Goal: Task Accomplishment & Management: Complete application form

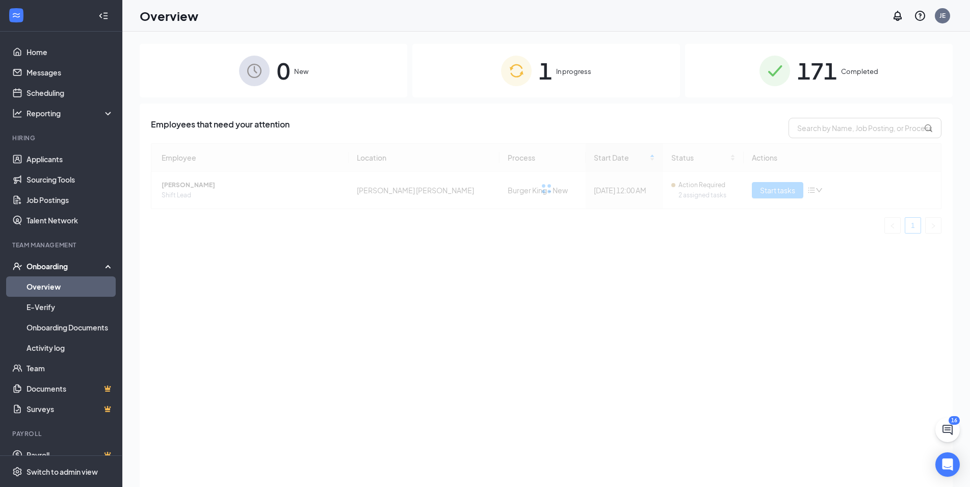
click at [576, 67] on span "In progress" at bounding box center [573, 71] width 35 height 10
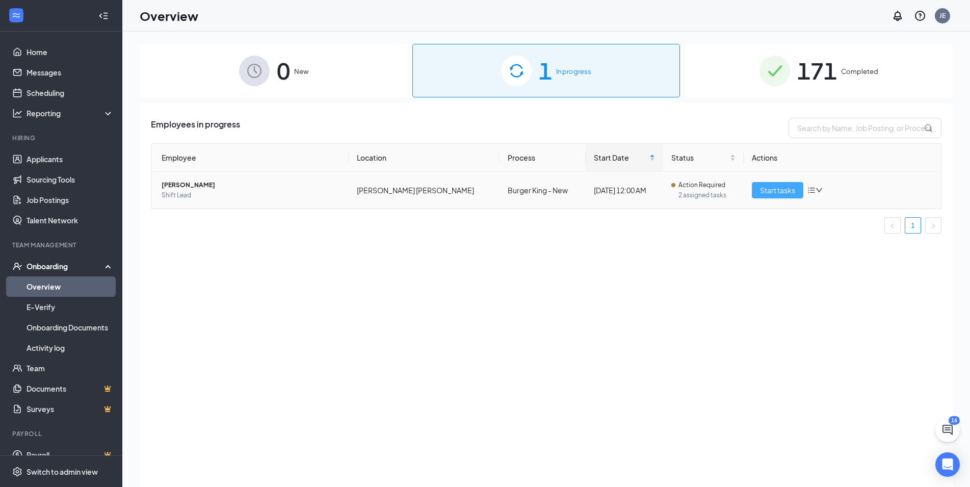
click at [770, 188] on span "Start tasks" at bounding box center [777, 190] width 35 height 11
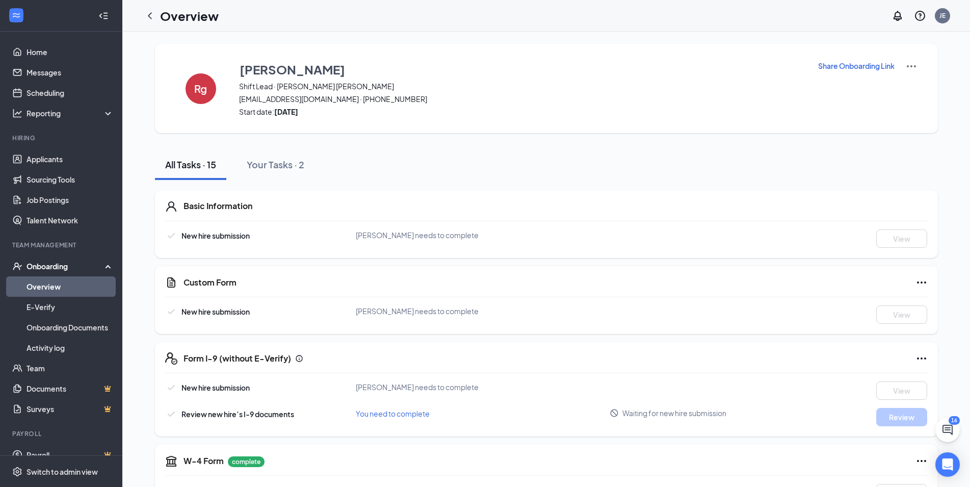
click at [839, 64] on p "Share Onboarding Link" at bounding box center [856, 66] width 76 height 10
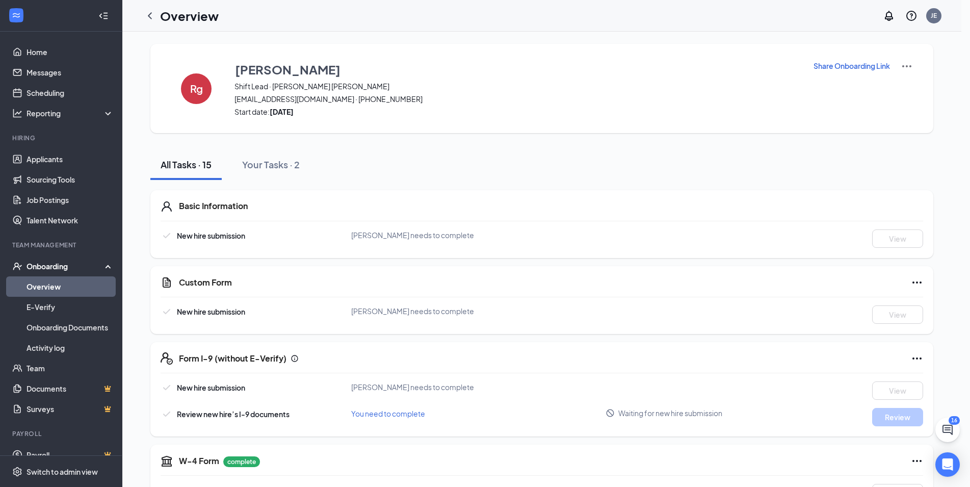
type textarea "Hi [PERSON_NAME], This is a gentle reminder to complete your onboarding before …"
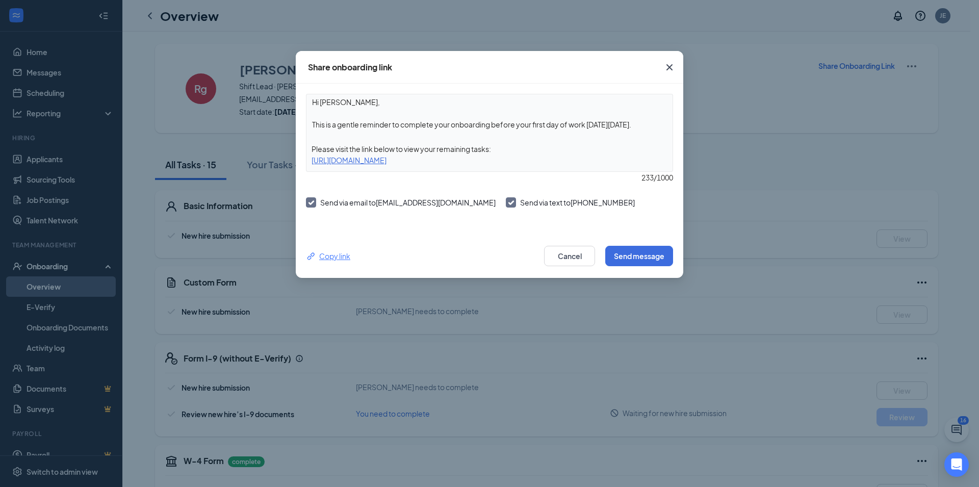
click at [344, 257] on div "Copy link" at bounding box center [328, 255] width 44 height 11
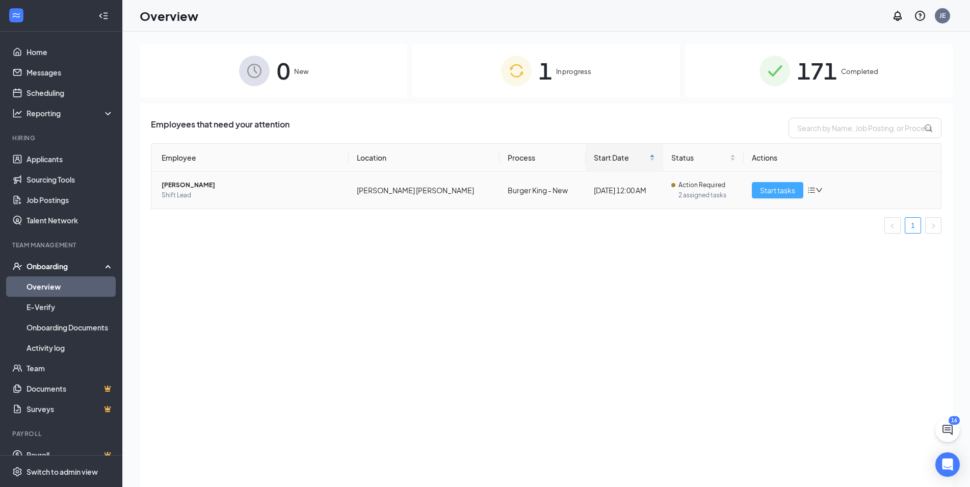
click at [763, 187] on span "Start tasks" at bounding box center [777, 190] width 35 height 11
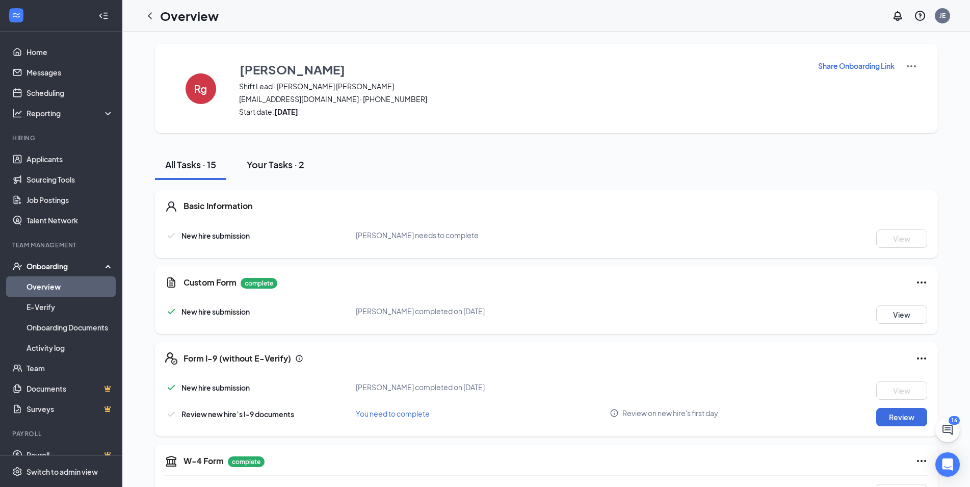
click at [284, 157] on button "Your Tasks · 2" at bounding box center [276, 164] width 78 height 31
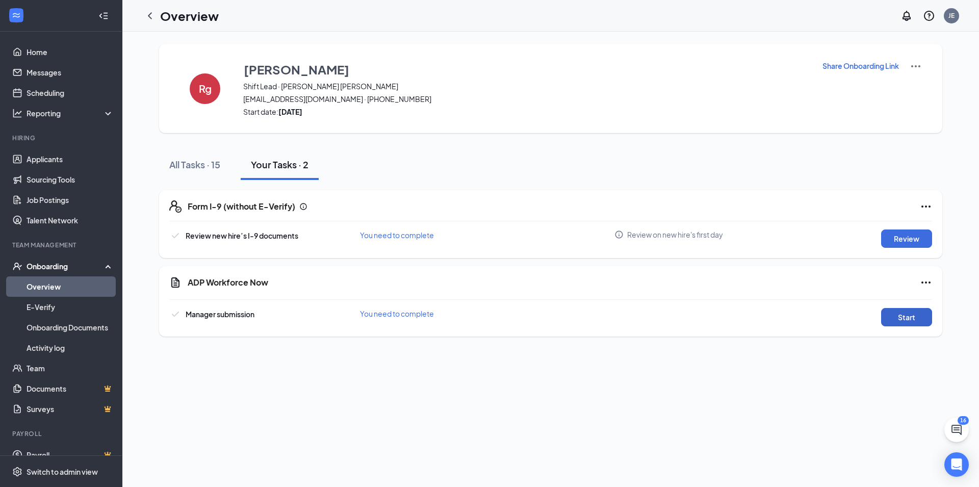
click at [912, 310] on button "Start" at bounding box center [906, 317] width 51 height 18
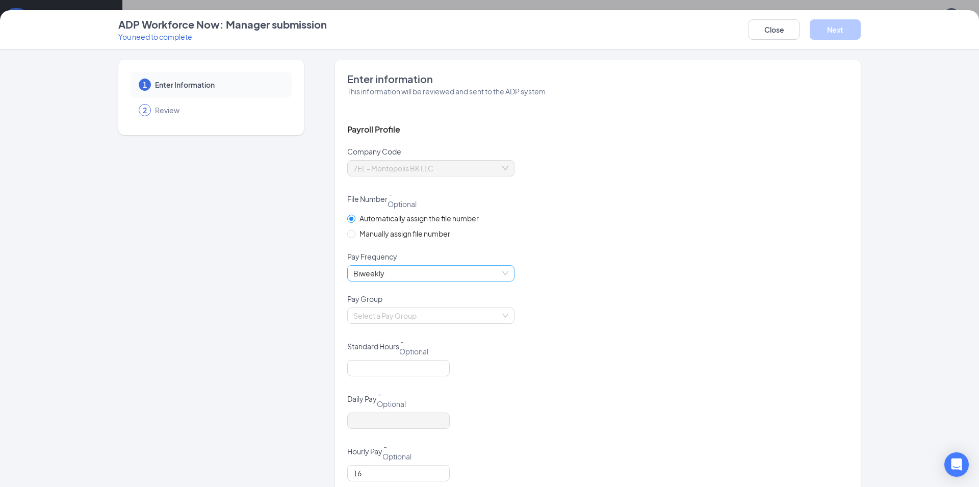
click at [415, 271] on span "Biweekly" at bounding box center [430, 273] width 155 height 15
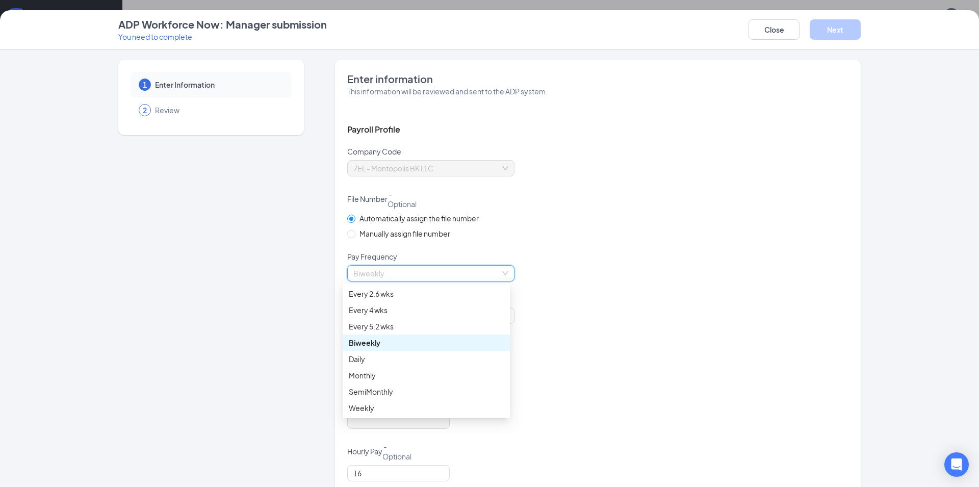
scroll to position [220, 0]
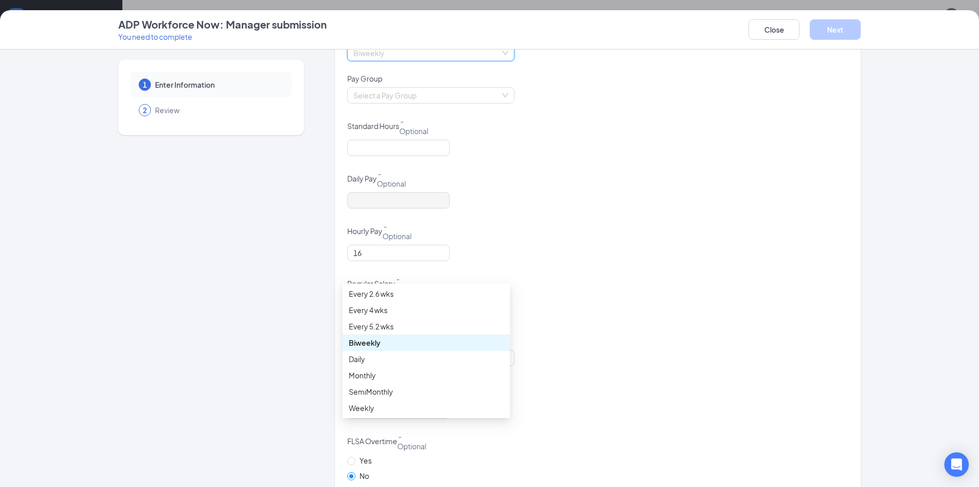
click at [691, 273] on div "Regular Salary - Optional" at bounding box center [597, 285] width 501 height 24
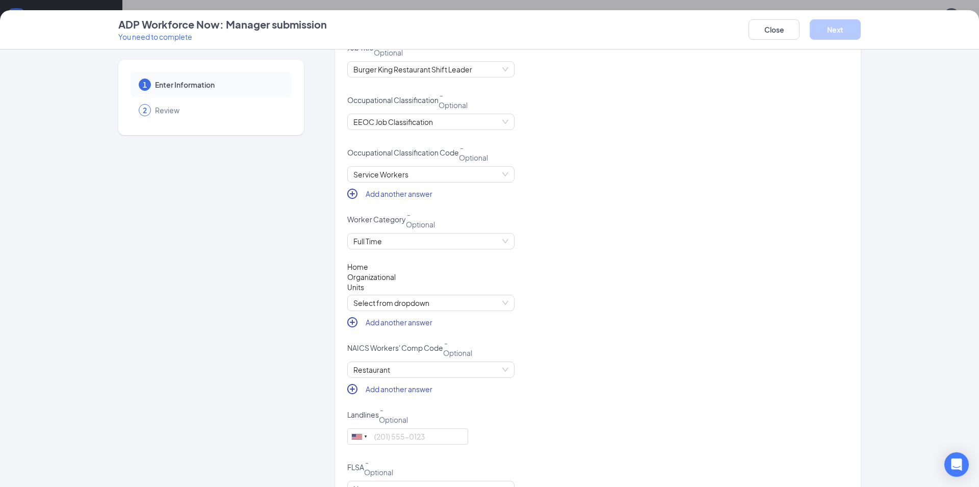
scroll to position [826, 0]
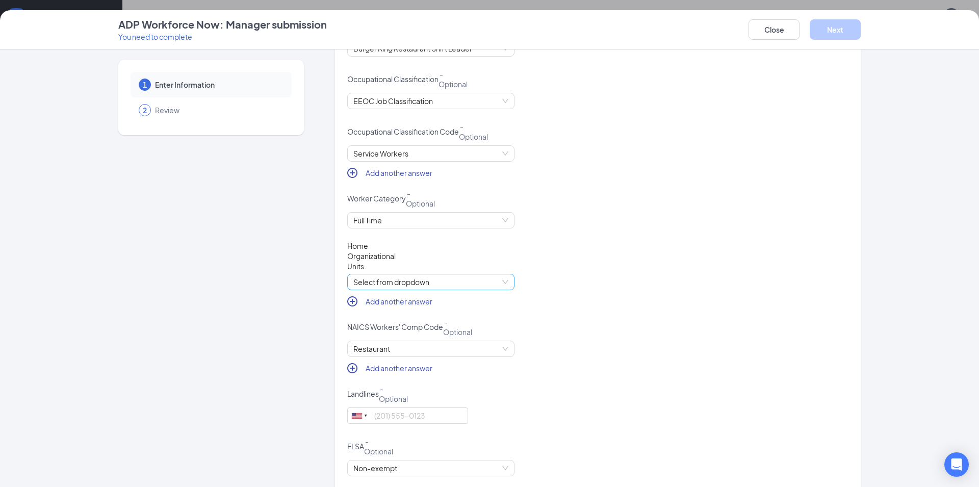
click at [471, 282] on span "Select from dropdown" at bounding box center [430, 281] width 155 height 15
click at [477, 279] on span "Select from dropdown" at bounding box center [430, 281] width 155 height 15
click at [449, 351] on span "Restaurant" at bounding box center [430, 348] width 155 height 15
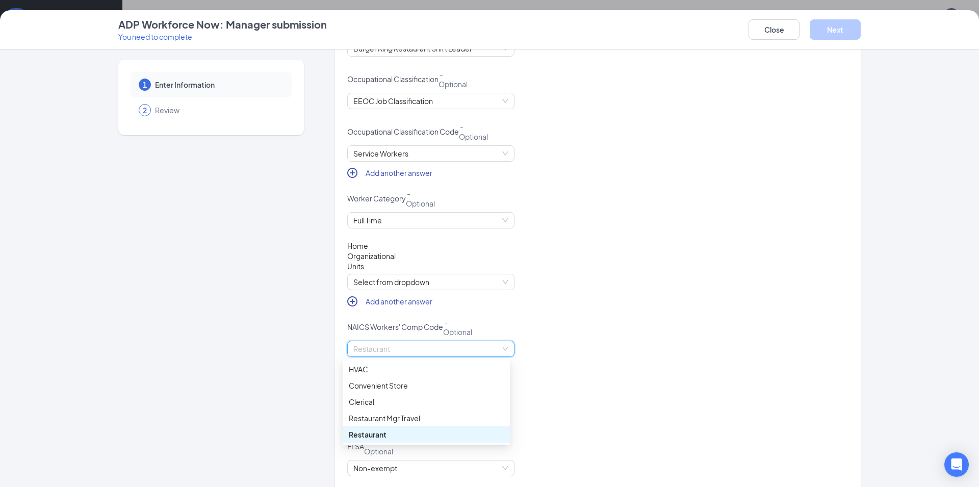
click at [449, 351] on span "Restaurant" at bounding box center [430, 348] width 155 height 15
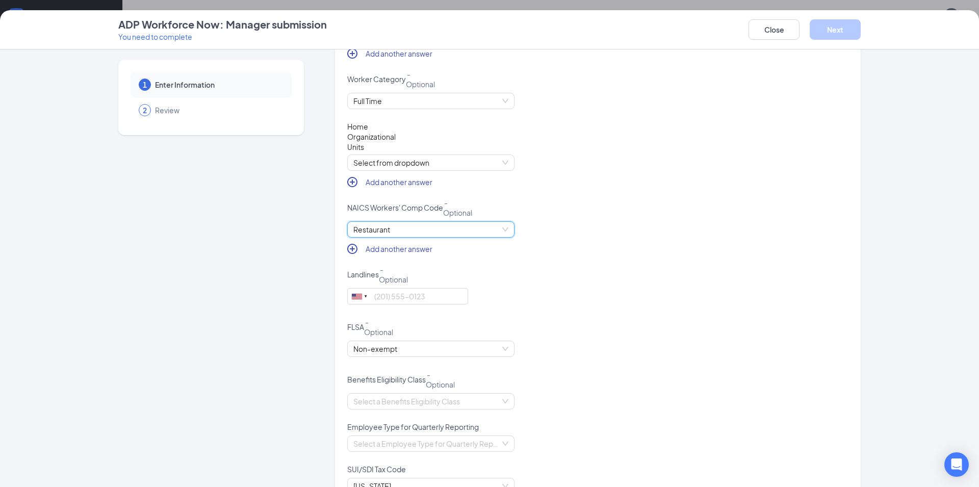
scroll to position [991, 0]
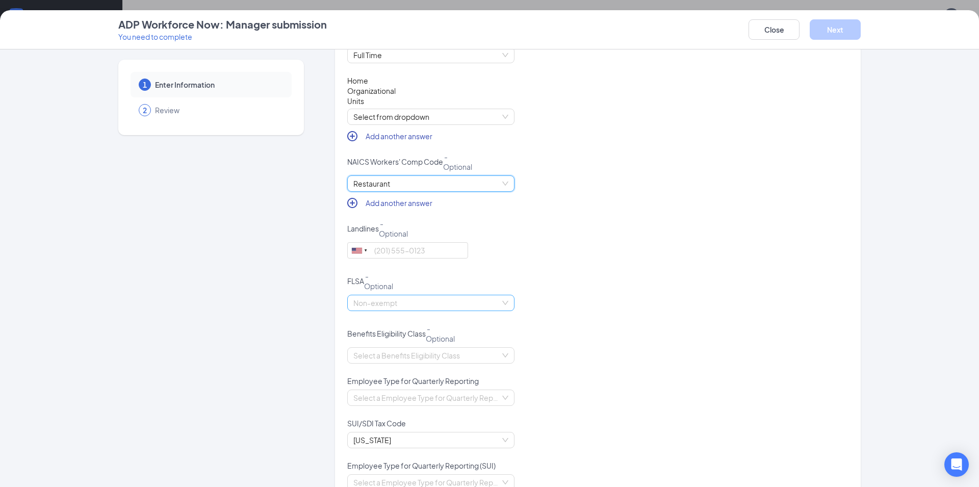
click at [454, 303] on span "Non-exempt" at bounding box center [430, 302] width 155 height 15
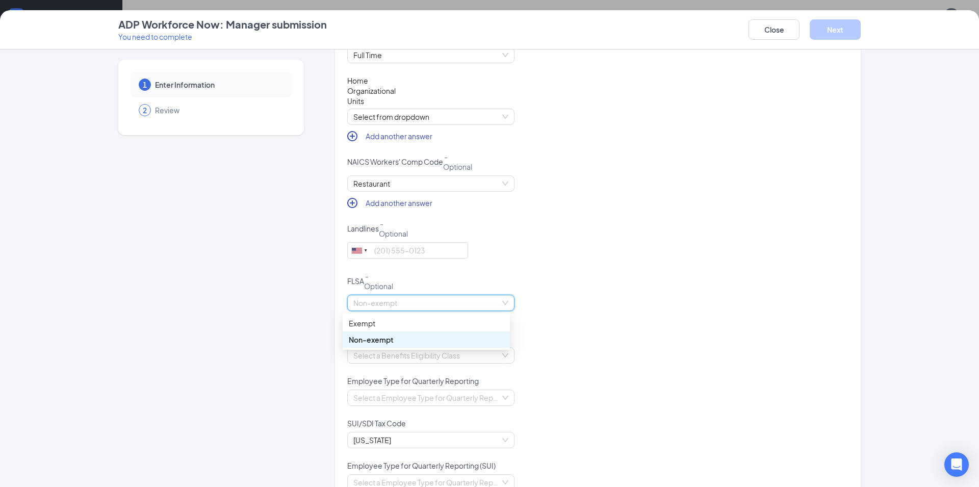
click at [564, 294] on div "FLSA - Optional" at bounding box center [597, 283] width 501 height 24
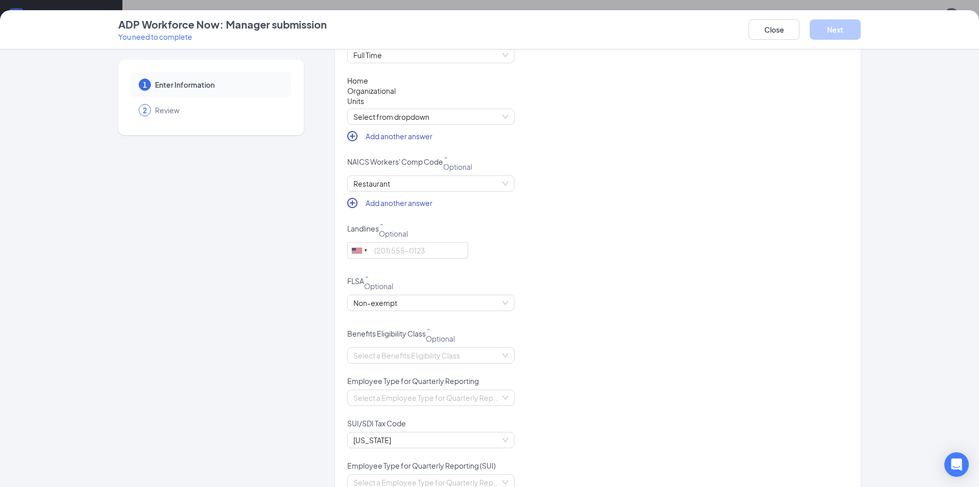
click at [471, 347] on div "Benefits Eligibility Class - Optional" at bounding box center [597, 335] width 501 height 24
click at [470, 353] on input "search" at bounding box center [427, 355] width 148 height 15
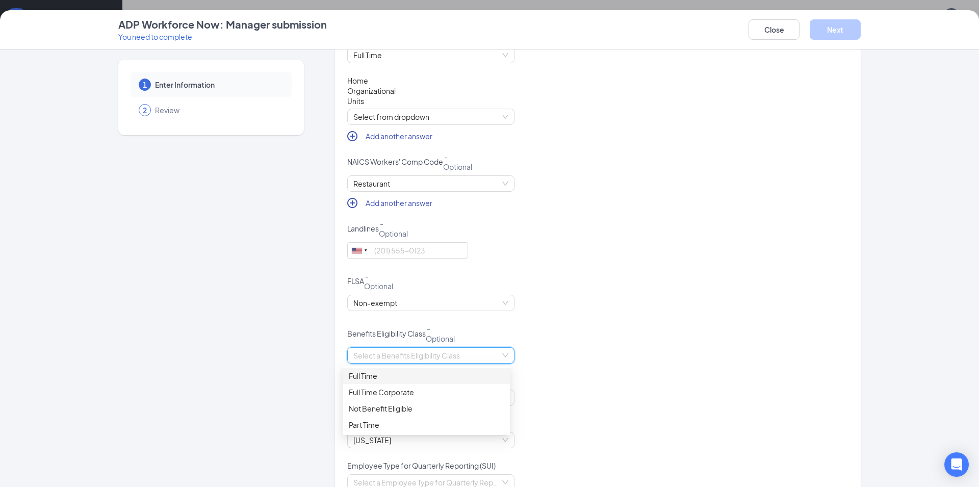
scroll to position [1158, 0]
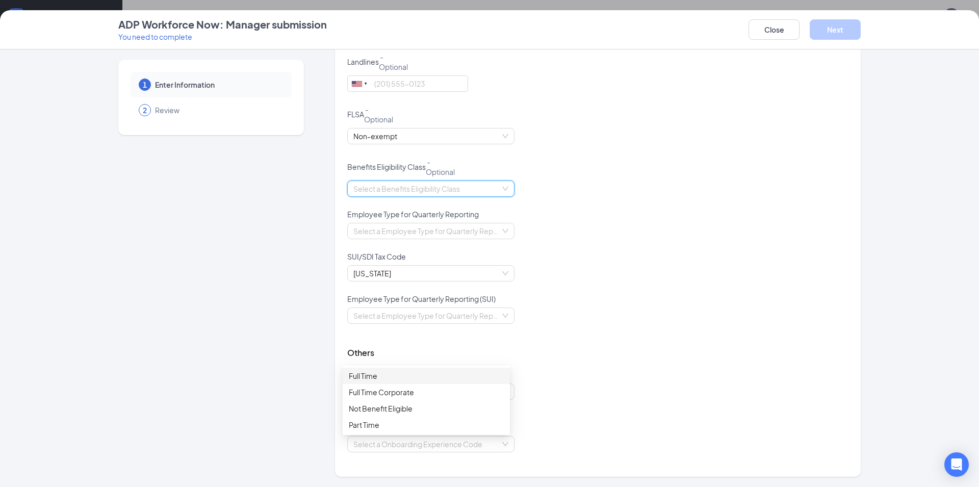
click at [380, 377] on div "Full Time" at bounding box center [426, 375] width 155 height 11
click at [424, 229] on input "search" at bounding box center [427, 230] width 148 height 15
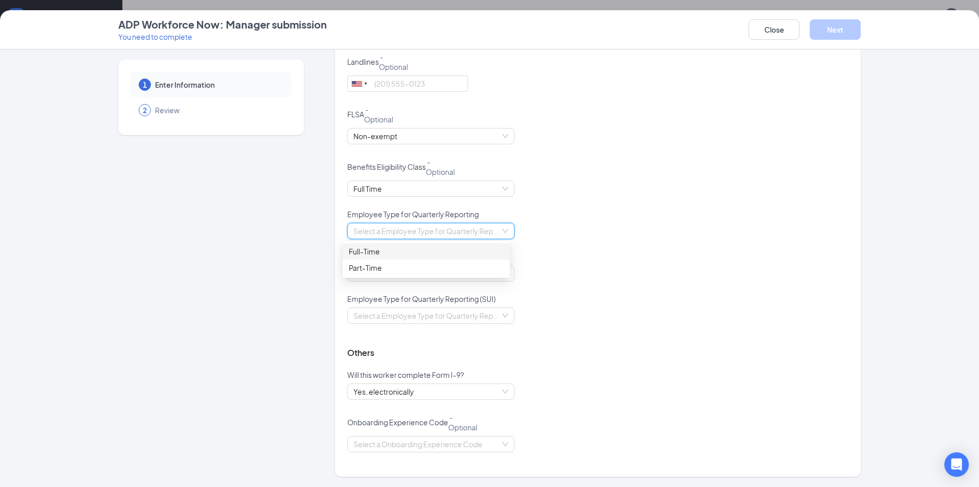
click at [374, 251] on div "Full-Time" at bounding box center [426, 251] width 155 height 11
click at [384, 273] on span "Texas" at bounding box center [430, 273] width 155 height 15
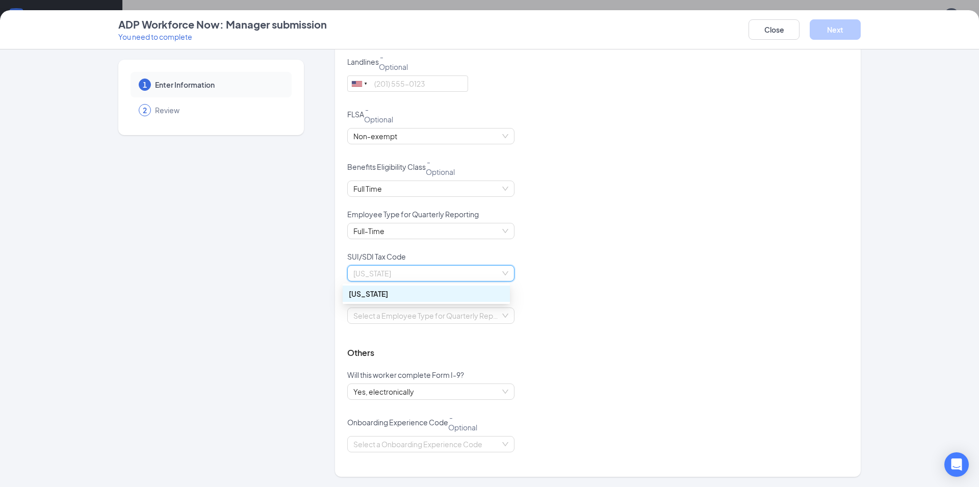
click at [384, 273] on span "Texas" at bounding box center [430, 273] width 155 height 15
click at [394, 316] on input "search" at bounding box center [427, 315] width 148 height 15
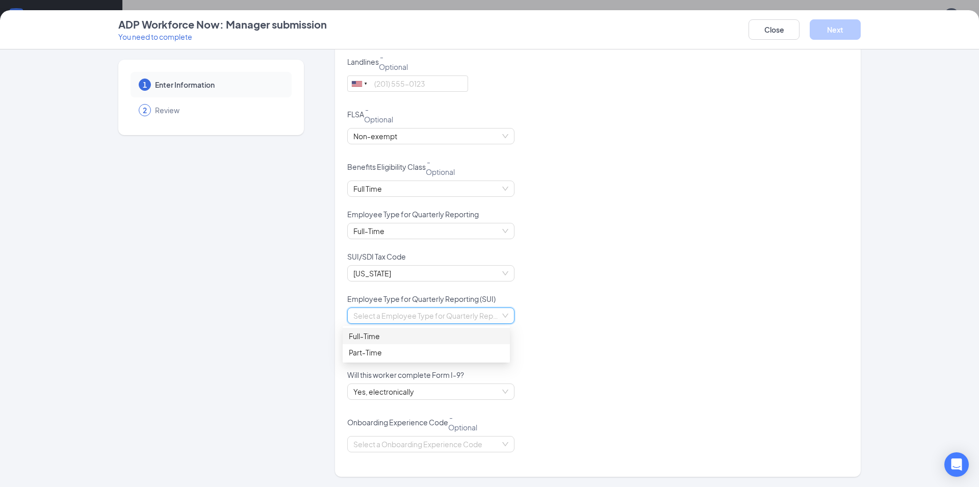
click at [375, 336] on div "Full-Time" at bounding box center [426, 335] width 155 height 11
click at [434, 445] on input "search" at bounding box center [427, 443] width 148 height 15
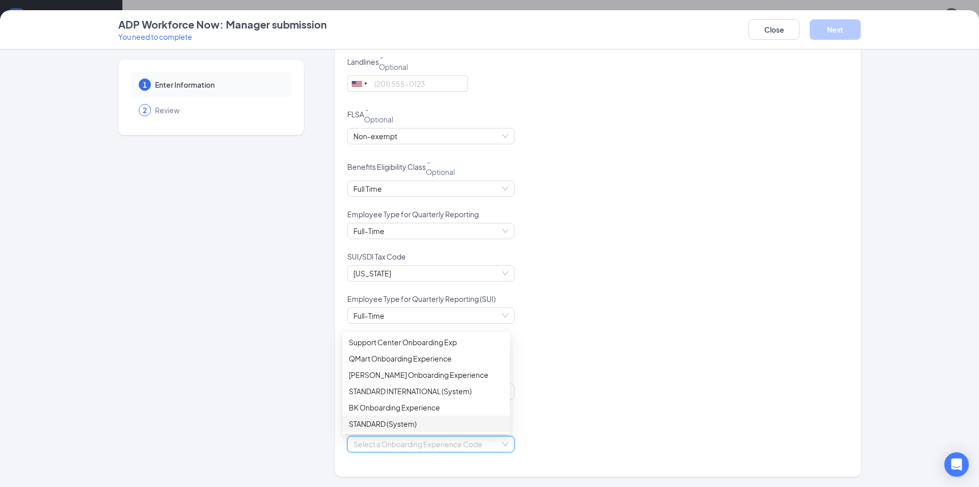
click at [385, 419] on div "STANDARD (System)" at bounding box center [426, 423] width 155 height 11
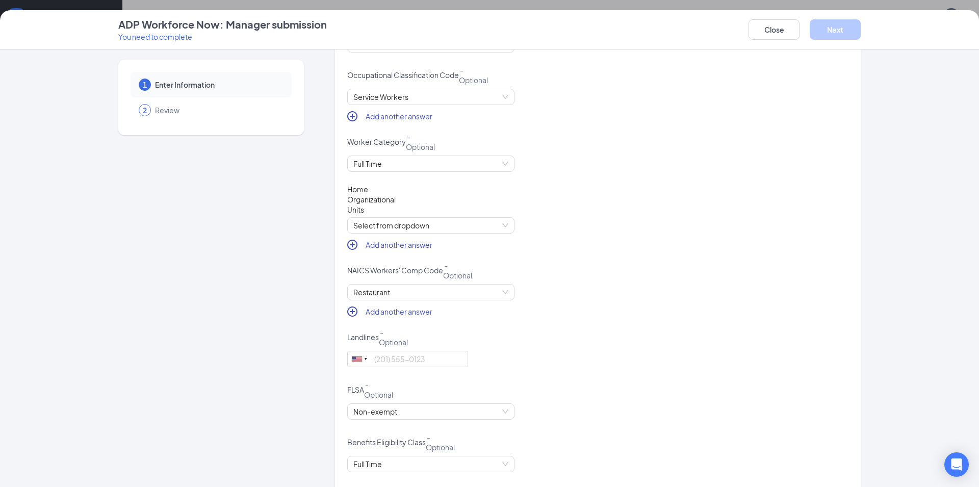
scroll to position [607, 0]
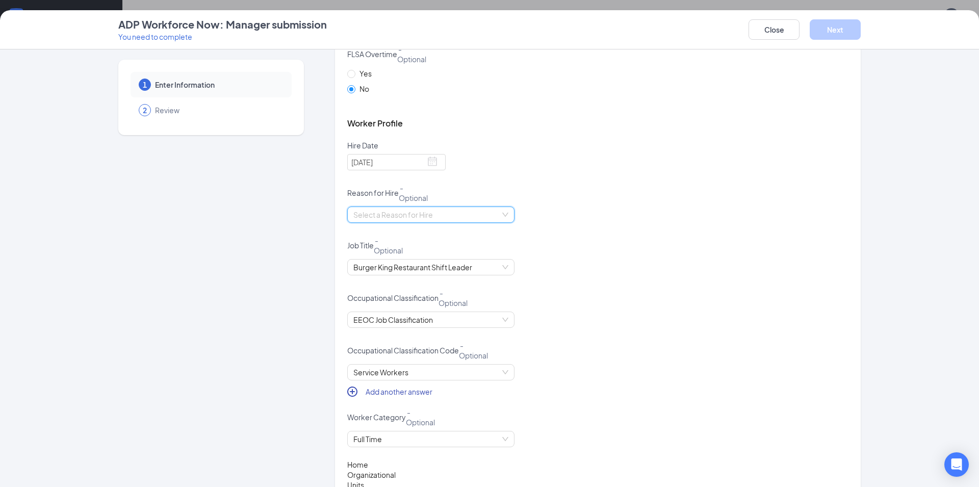
click at [473, 216] on input "search" at bounding box center [427, 214] width 148 height 15
click at [395, 240] on div "Existing Position" at bounding box center [426, 234] width 155 height 11
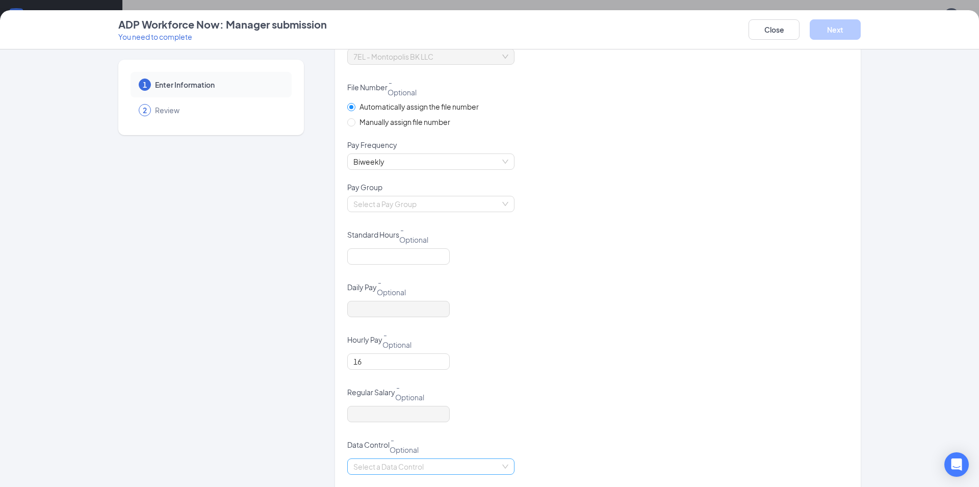
scroll to position [222, 0]
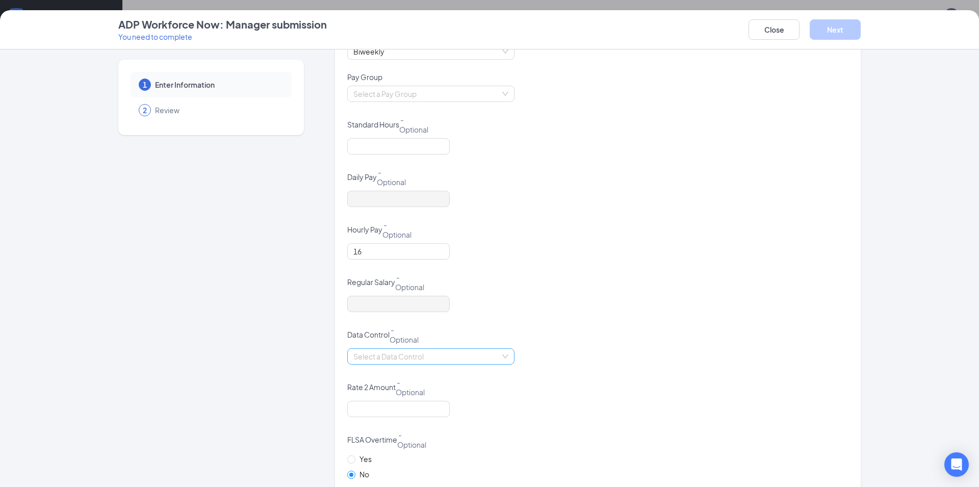
click at [451, 355] on input "search" at bounding box center [427, 356] width 148 height 15
click at [521, 248] on div "16" at bounding box center [597, 257] width 501 height 29
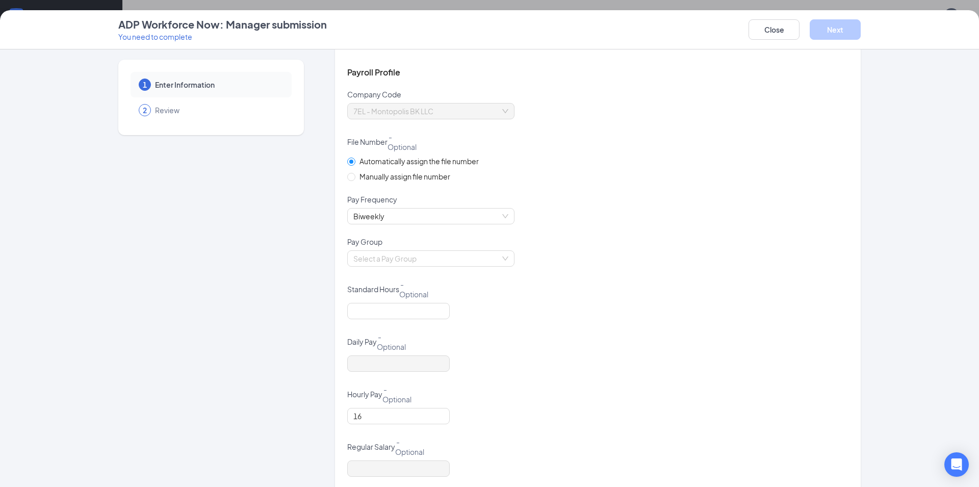
scroll to position [57, 0]
click at [477, 264] on input "search" at bounding box center [427, 258] width 148 height 15
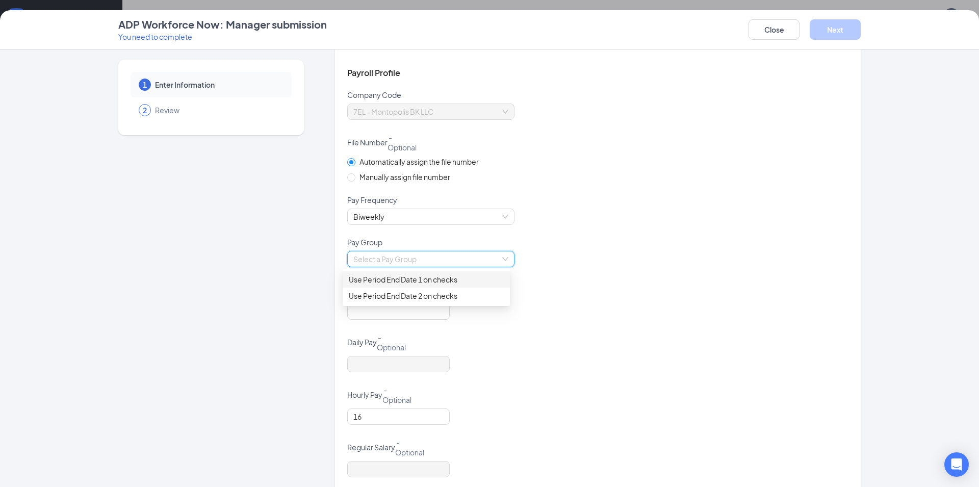
click at [422, 282] on div "Use Period End Date 1 on checks" at bounding box center [426, 279] width 155 height 11
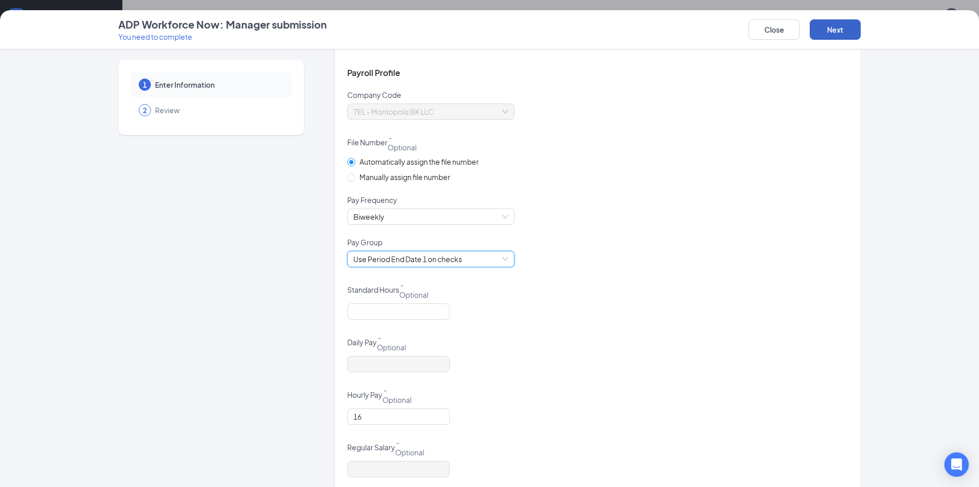
click at [841, 31] on button "Next" at bounding box center [835, 29] width 51 height 20
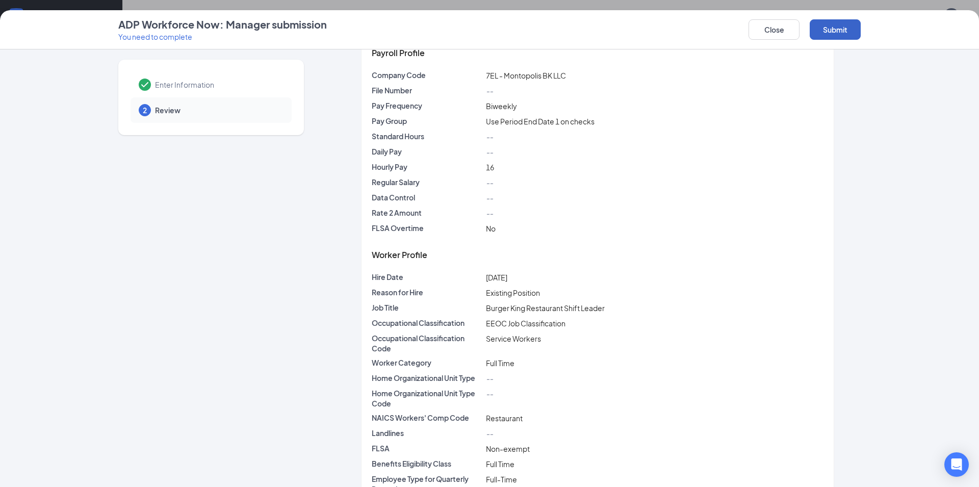
click at [834, 32] on button "Submit" at bounding box center [835, 29] width 51 height 20
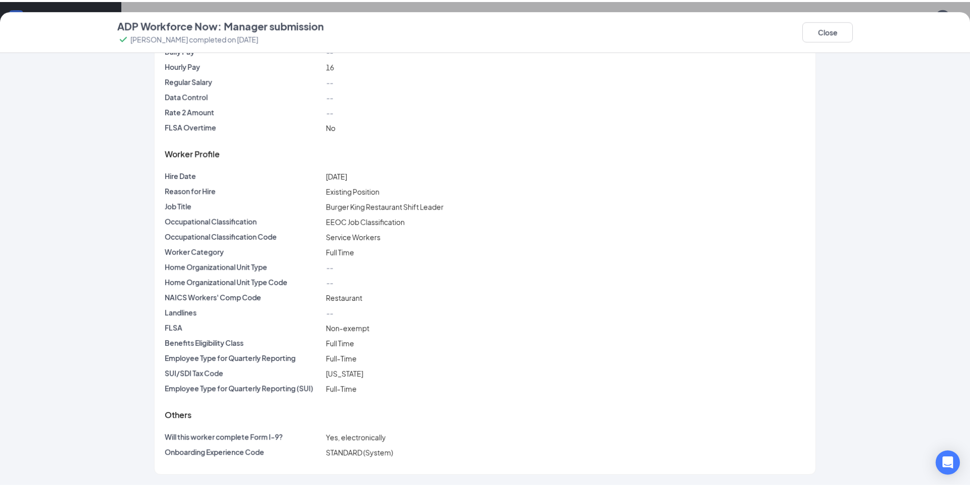
scroll to position [0, 0]
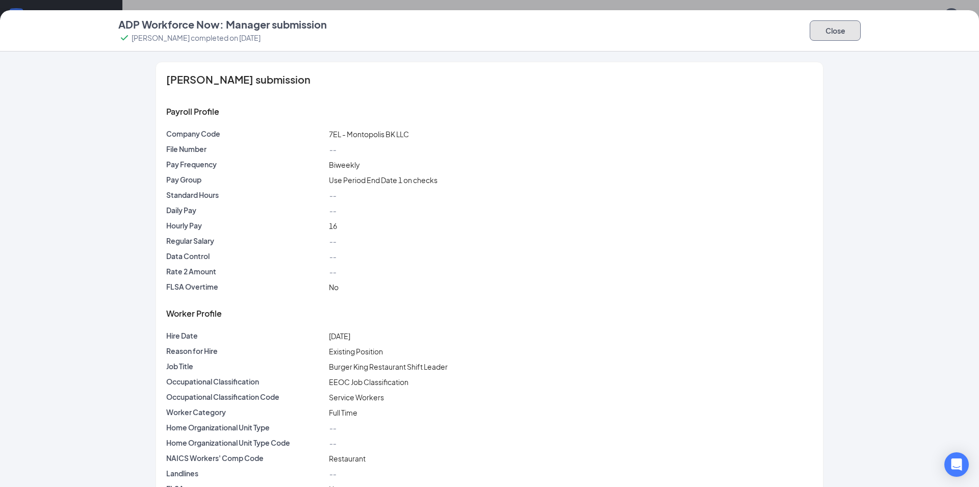
click at [826, 30] on button "Close" at bounding box center [835, 30] width 51 height 20
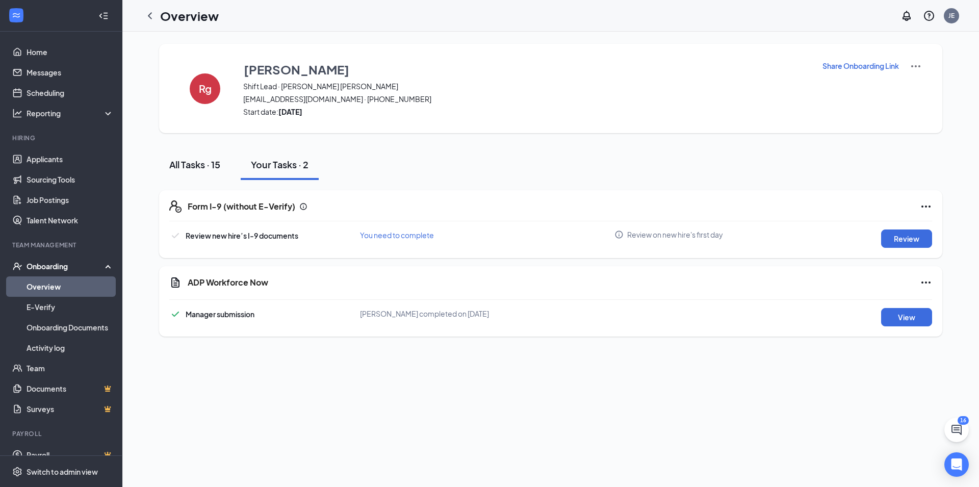
click at [198, 173] on button "All Tasks · 15" at bounding box center [194, 164] width 71 height 31
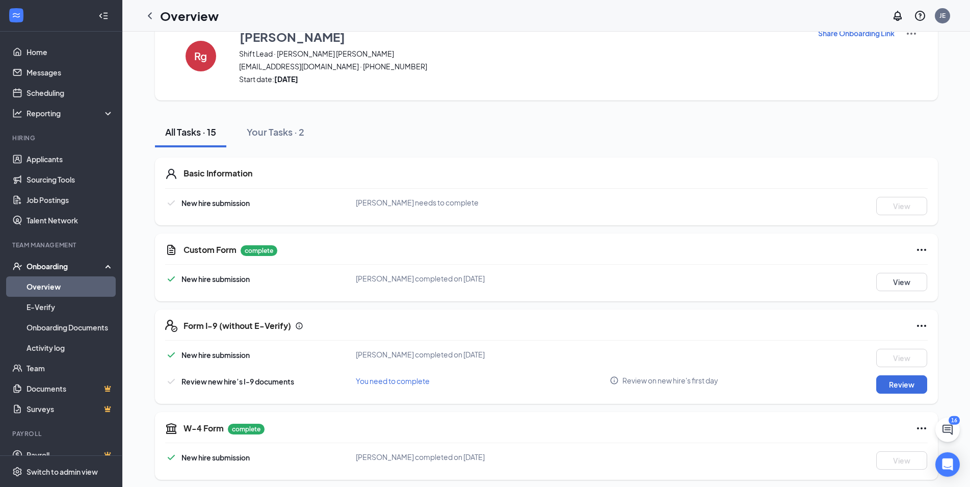
scroll to position [8, 0]
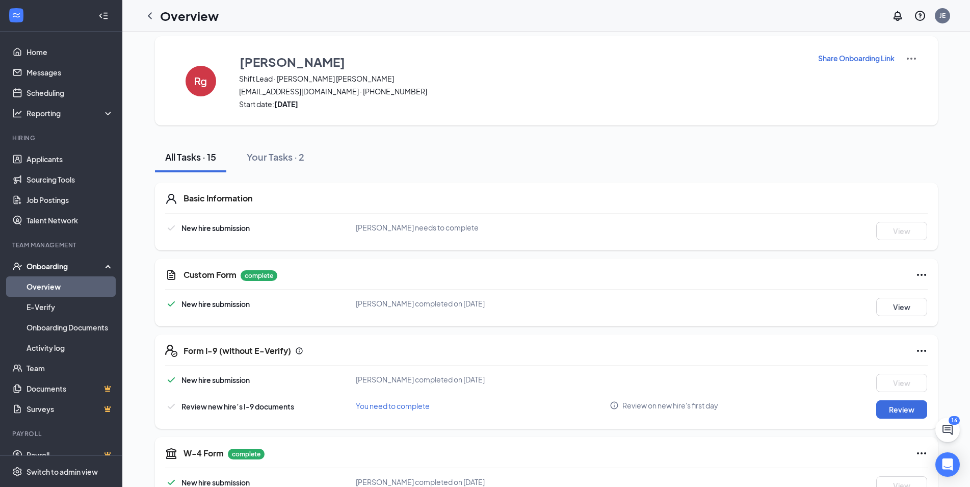
click at [428, 242] on div "Basic Information New hire submission Rosa gonzalez needs to complete View" at bounding box center [546, 217] width 783 height 68
click at [435, 231] on span "[PERSON_NAME] needs to complete" at bounding box center [417, 227] width 123 height 9
click at [204, 199] on h5 "Basic Information" at bounding box center [218, 198] width 69 height 11
click at [288, 150] on button "Your Tasks · 2" at bounding box center [276, 157] width 78 height 31
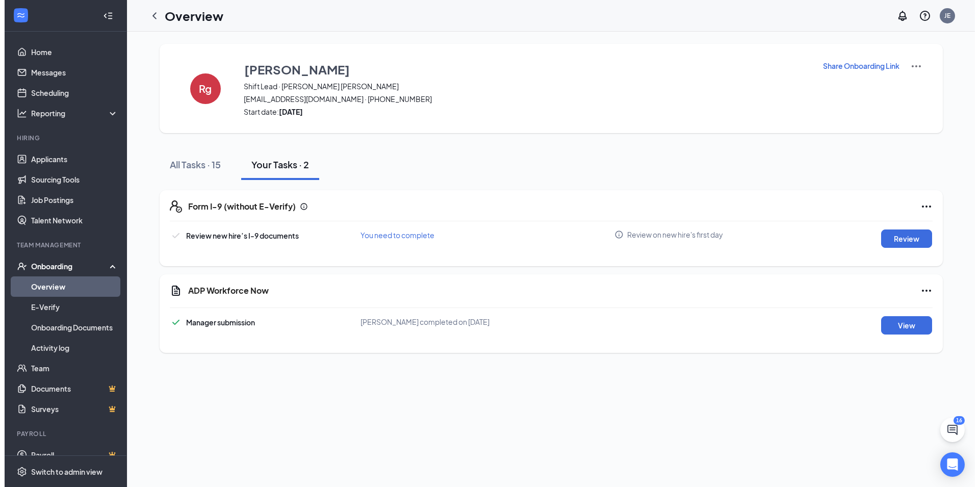
scroll to position [0, 0]
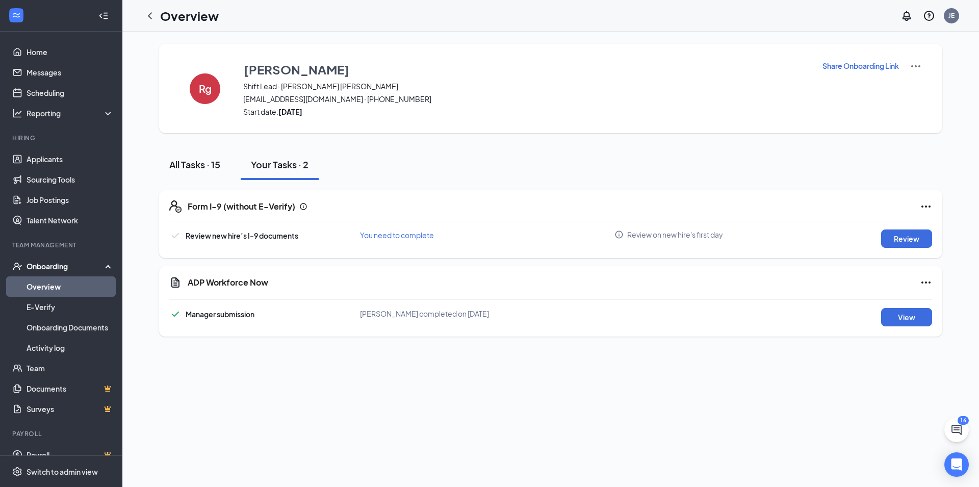
click at [207, 166] on div "All Tasks · 15" at bounding box center [194, 164] width 51 height 13
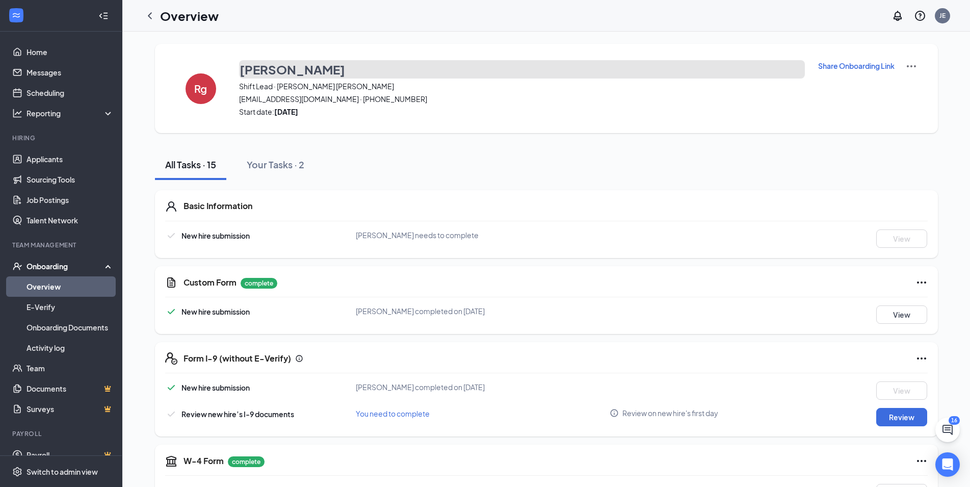
click at [291, 70] on h3 "[PERSON_NAME]" at bounding box center [293, 69] width 106 height 17
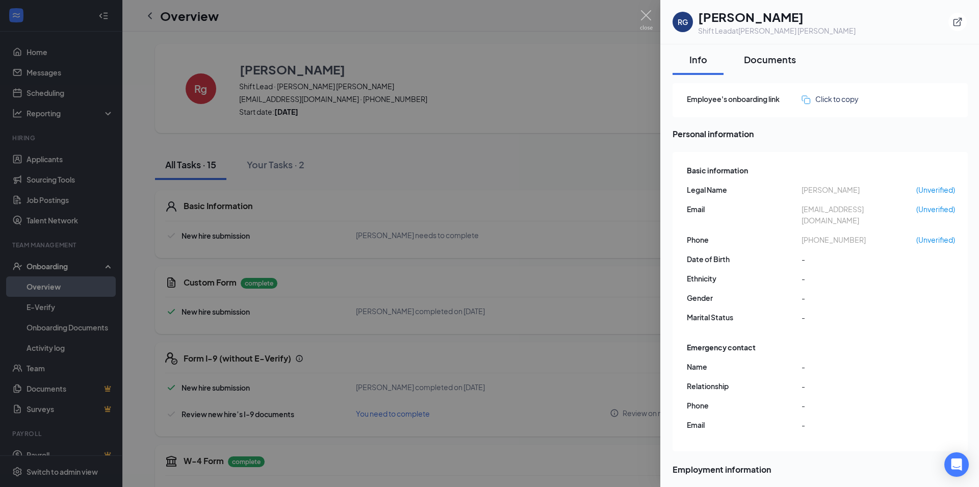
click at [788, 62] on div "Documents" at bounding box center [770, 59] width 52 height 13
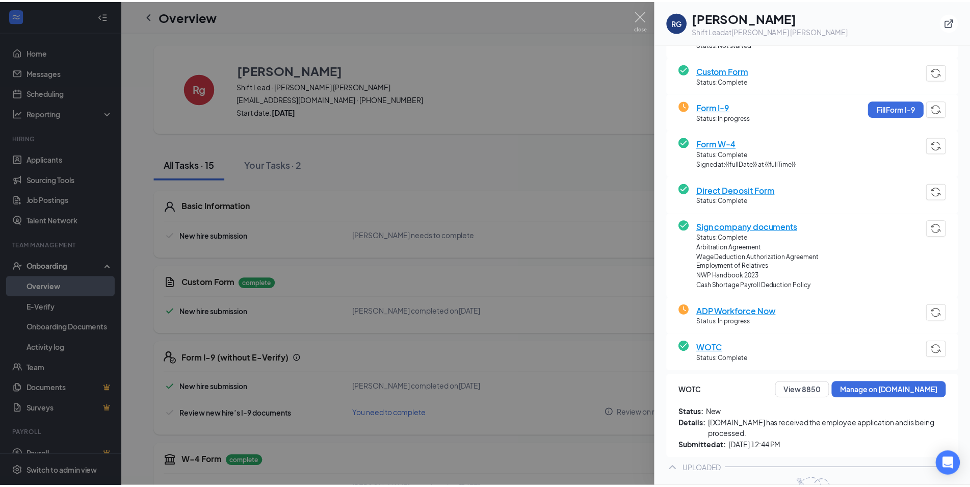
scroll to position [254, 0]
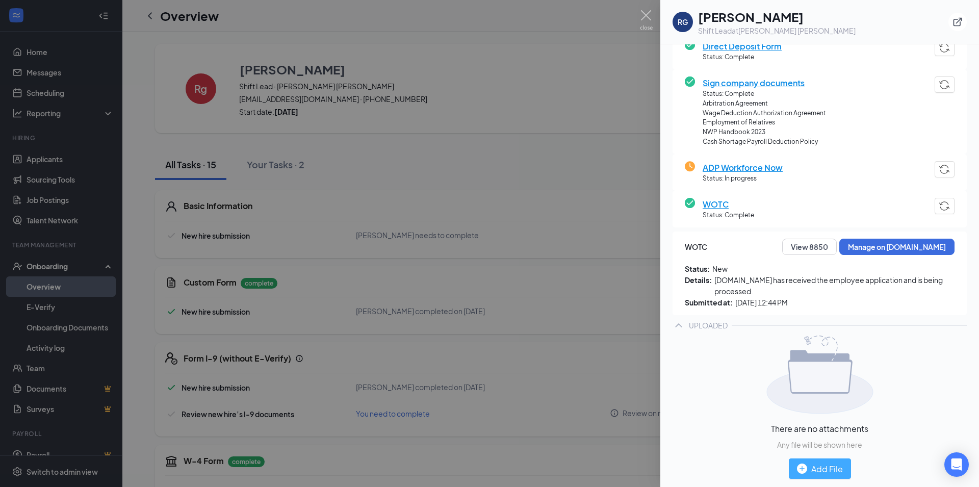
click at [821, 462] on button "Add File" at bounding box center [820, 468] width 62 height 20
click at [822, 465] on div "Add File" at bounding box center [820, 468] width 46 height 13
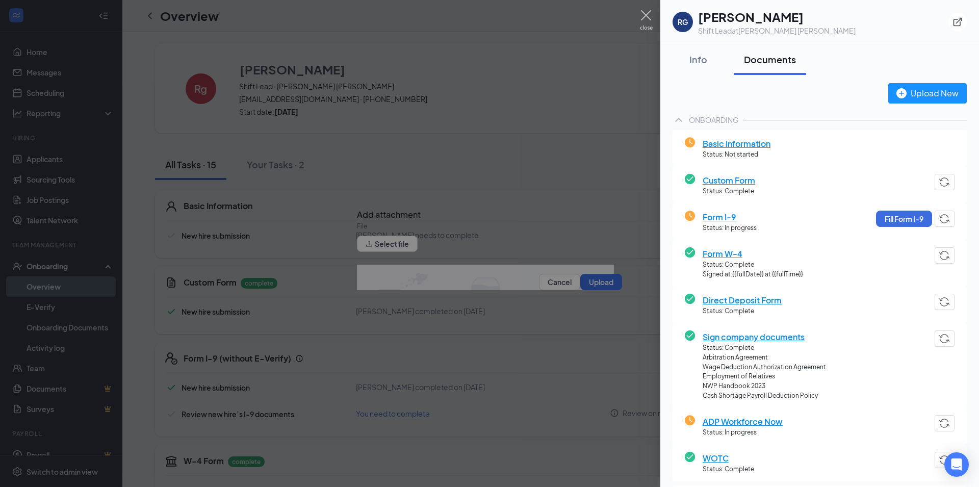
drag, startPoint x: 424, startPoint y: 233, endPoint x: 410, endPoint y: 237, distance: 14.4
click at [422, 235] on div at bounding box center [489, 243] width 979 height 487
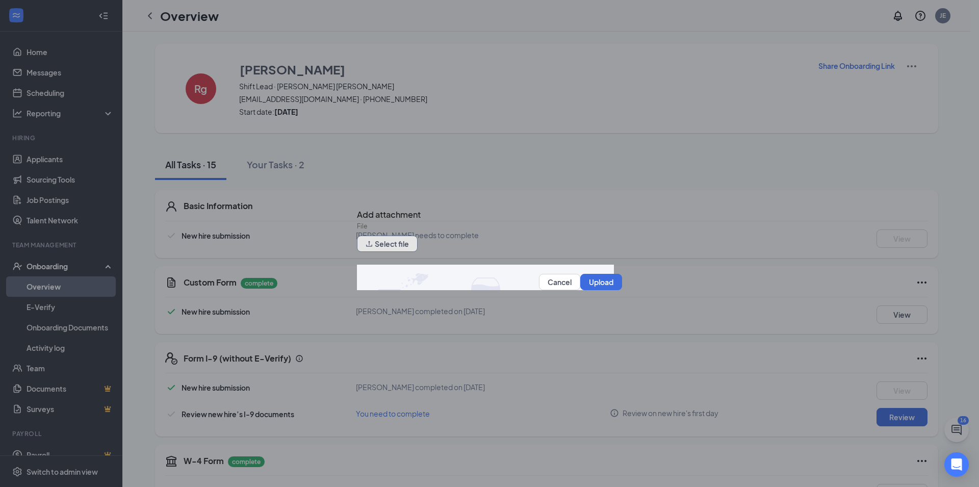
click at [410, 237] on button "Select file" at bounding box center [387, 244] width 61 height 16
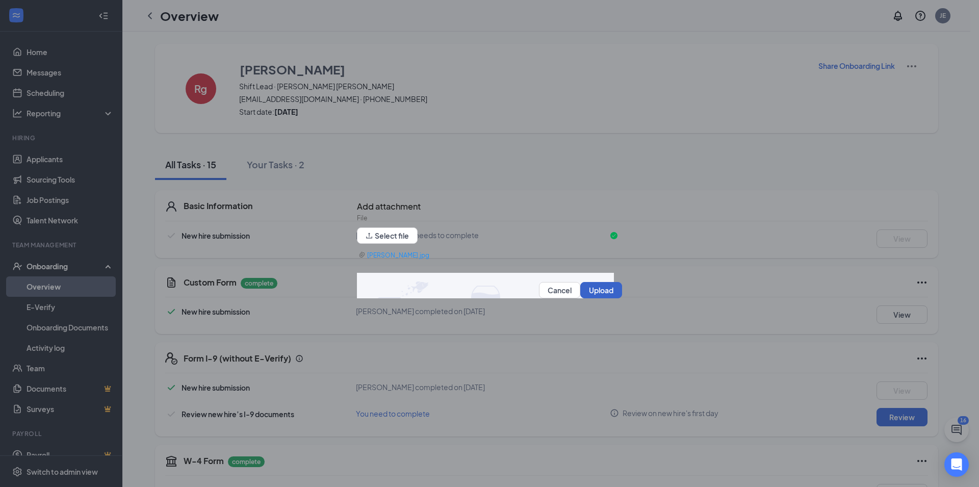
click at [599, 290] on button "Upload" at bounding box center [601, 290] width 42 height 16
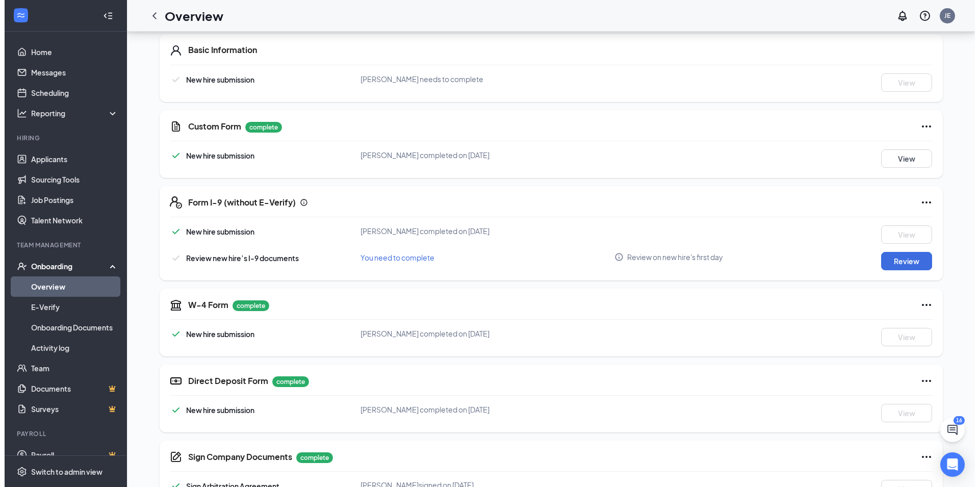
scroll to position [0, 0]
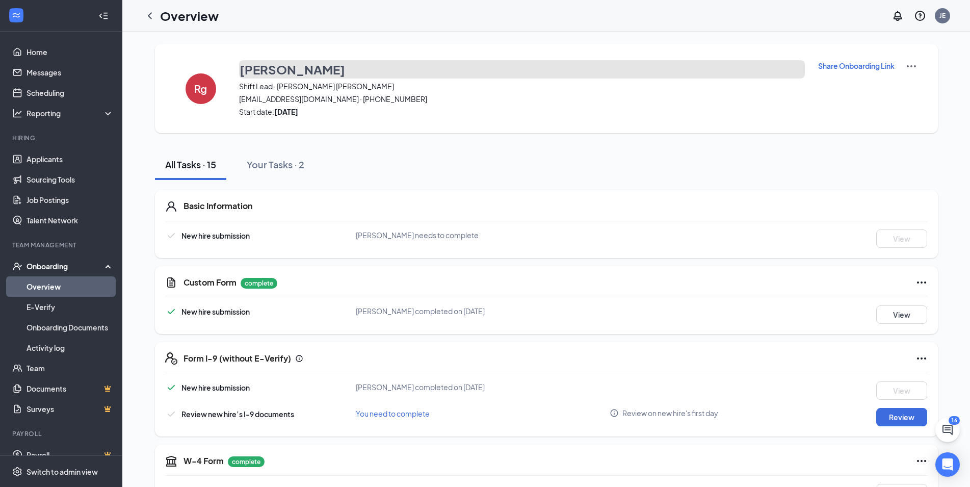
click at [291, 72] on h3 "[PERSON_NAME]" at bounding box center [293, 69] width 106 height 17
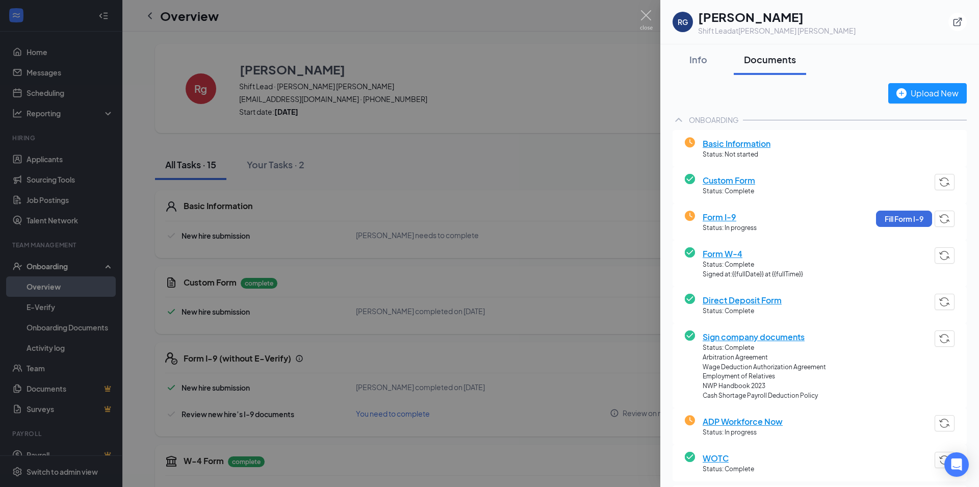
click at [745, 144] on span "Basic Information" at bounding box center [737, 143] width 68 height 13
click at [765, 136] on div "Basic Information Status: Not started" at bounding box center [819, 148] width 294 height 37
click at [742, 143] on span "Basic Information" at bounding box center [737, 143] width 68 height 13
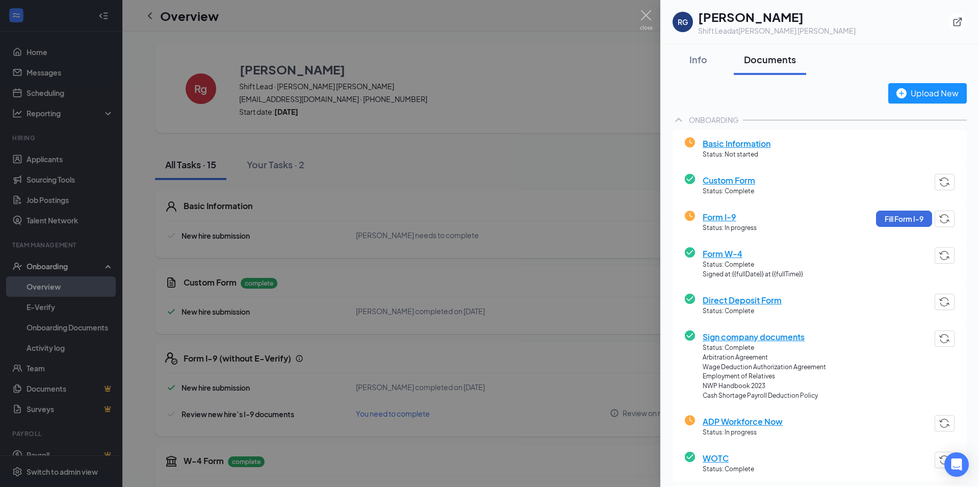
click at [742, 143] on span "Basic Information" at bounding box center [737, 143] width 68 height 13
click at [763, 141] on span "Basic Information" at bounding box center [737, 143] width 68 height 13
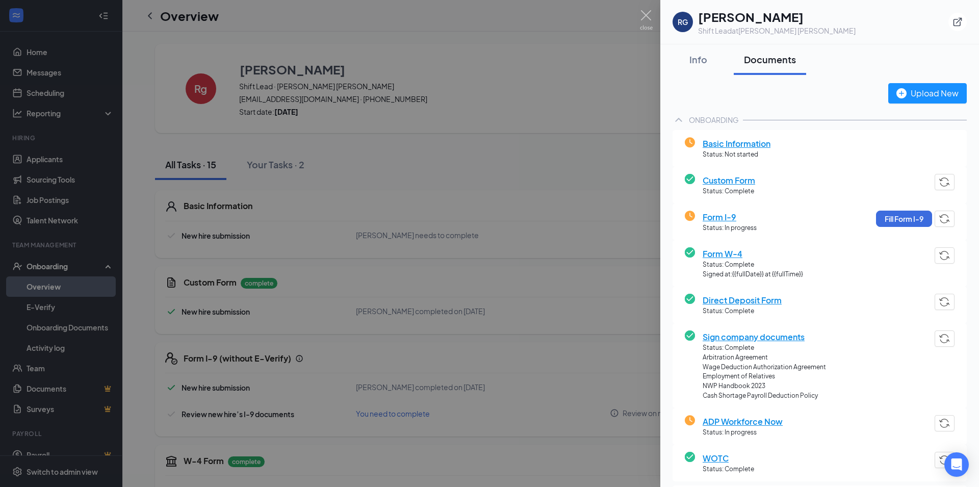
click at [763, 141] on span "Basic Information" at bounding box center [737, 143] width 68 height 13
click at [648, 21] on img at bounding box center [646, 20] width 13 height 20
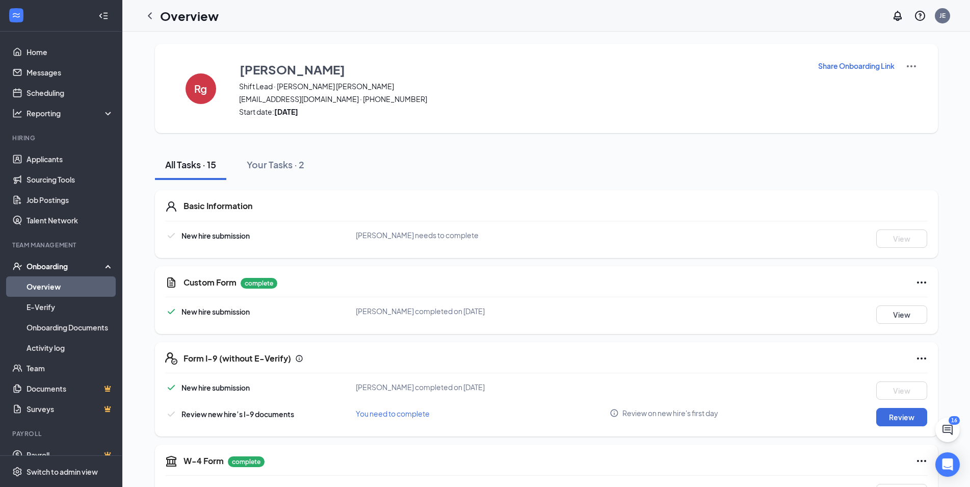
click at [207, 224] on div "Basic Information New hire submission Rosa gonzalez needs to complete View" at bounding box center [546, 224] width 783 height 68
click at [876, 63] on p "Share Onboarding Link" at bounding box center [856, 66] width 76 height 10
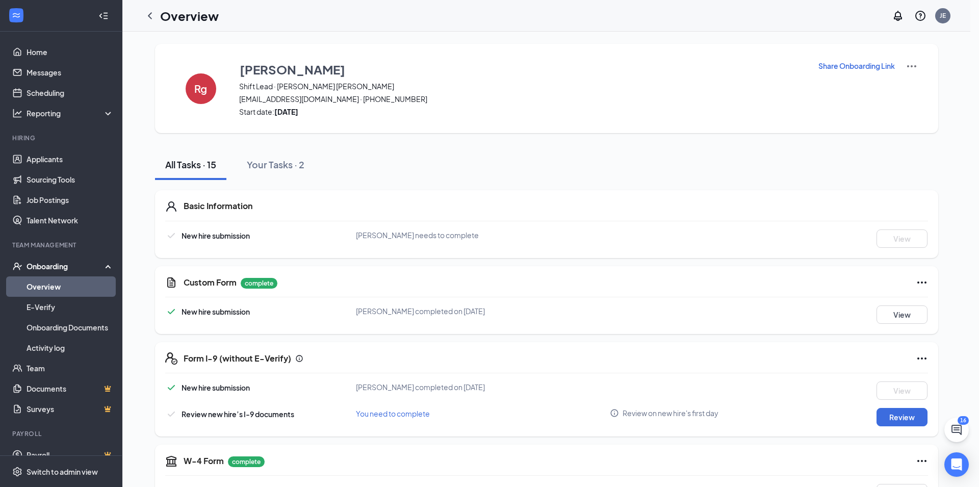
type textarea "Hi [PERSON_NAME], This is a gentle reminder to complete your onboarding before …"
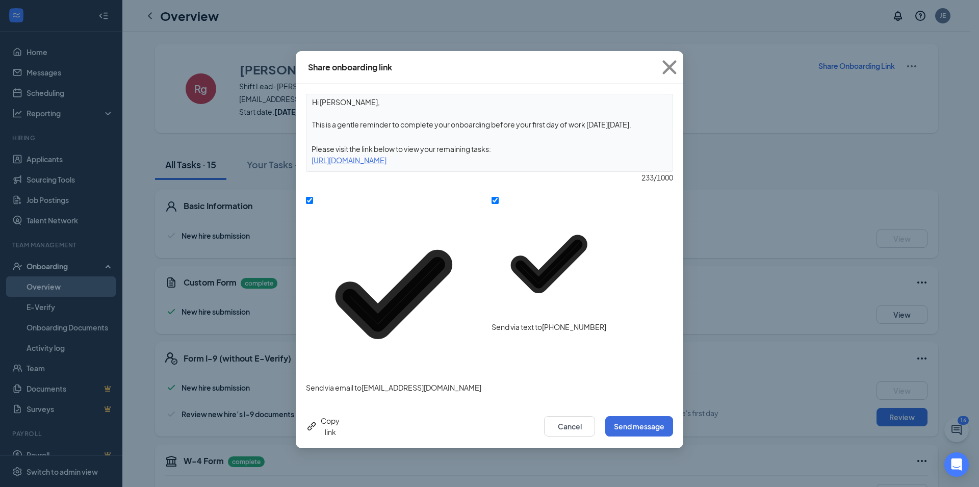
click at [340, 415] on div "Copy link" at bounding box center [323, 426] width 34 height 22
